Goal: Find specific page/section: Find specific page/section

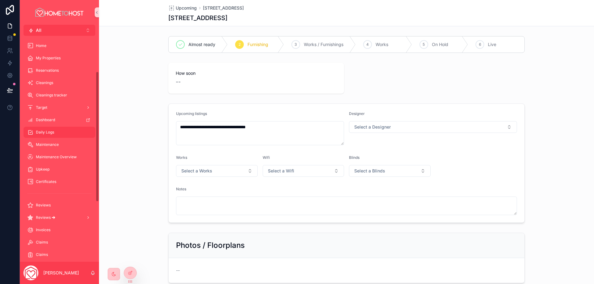
scroll to position [62, 0]
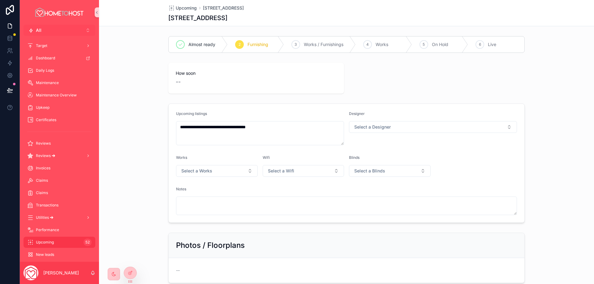
click at [67, 28] on button "All Alt 2" at bounding box center [60, 30] width 72 height 11
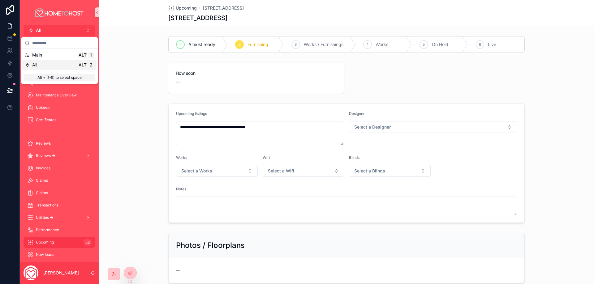
click at [51, 65] on div "All Alt 2" at bounding box center [59, 65] width 69 height 6
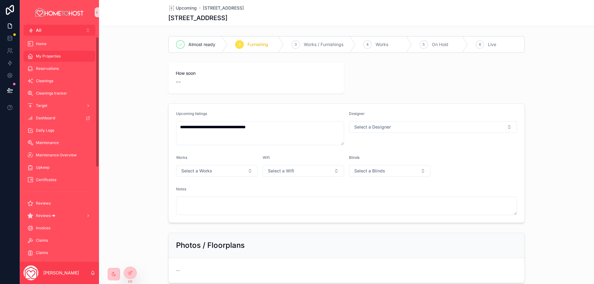
scroll to position [0, 0]
click at [56, 32] on button "All Alt 2" at bounding box center [60, 30] width 72 height 11
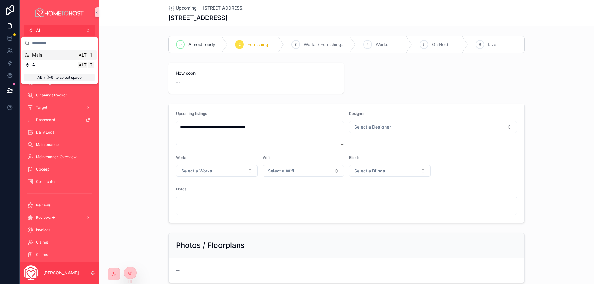
click at [53, 54] on div "Main Alt 1" at bounding box center [59, 55] width 69 height 6
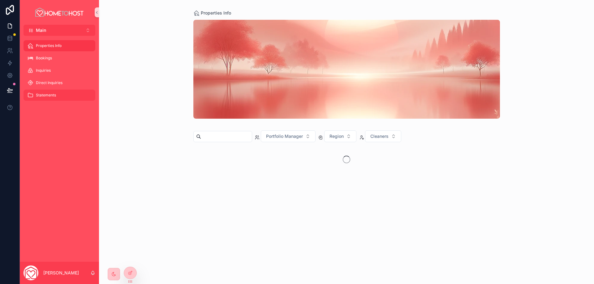
click at [54, 95] on span "Statements" at bounding box center [46, 95] width 20 height 5
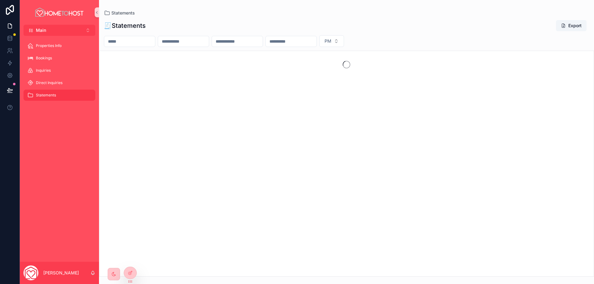
click at [140, 41] on input "scrollable content" at bounding box center [129, 41] width 51 height 9
type input "******"
